Goal: Find specific page/section: Find specific page/section

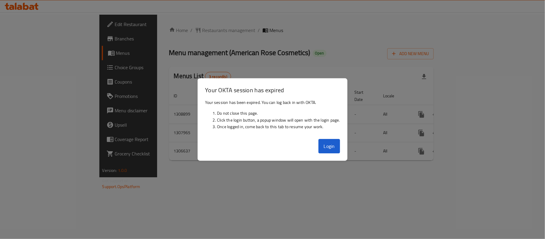
click at [324, 143] on button "Login" at bounding box center [330, 146] width 22 height 14
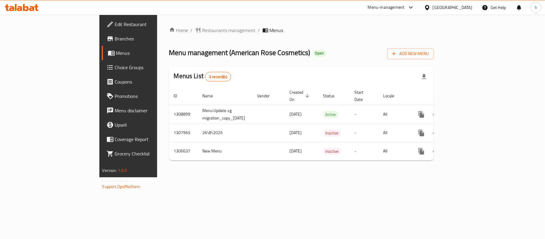
click at [463, 9] on div "[GEOGRAPHIC_DATA]" at bounding box center [453, 7] width 40 height 7
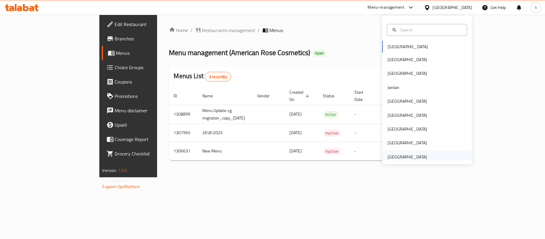
click at [398, 155] on div "[GEOGRAPHIC_DATA]" at bounding box center [408, 157] width 40 height 7
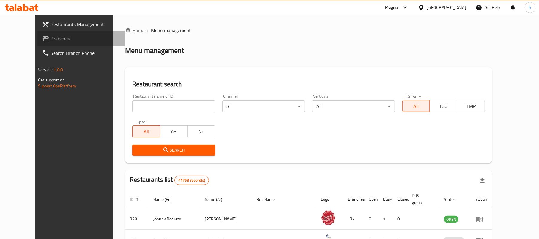
click at [51, 35] on span "Branches" at bounding box center [86, 38] width 70 height 7
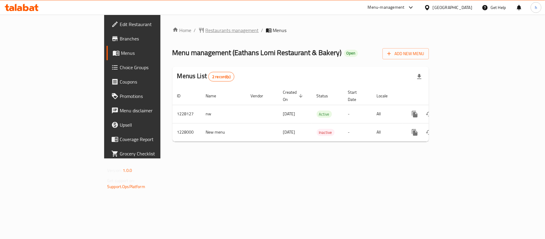
click at [206, 29] on span "Restaurants management" at bounding box center [232, 30] width 53 height 7
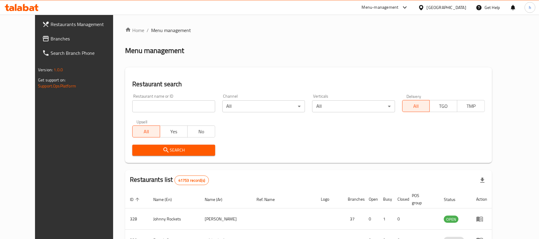
click at [51, 37] on span "Branches" at bounding box center [86, 38] width 70 height 7
